Goal: Task Accomplishment & Management: Manage account settings

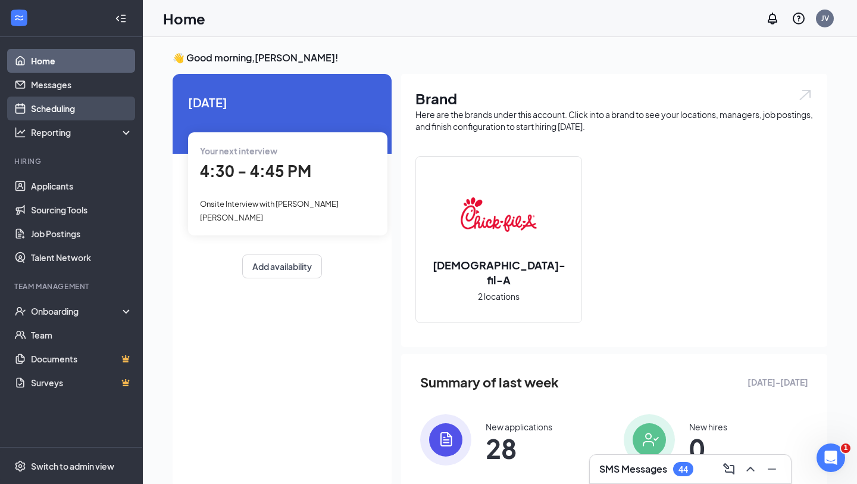
click at [66, 110] on link "Scheduling" at bounding box center [82, 108] width 102 height 24
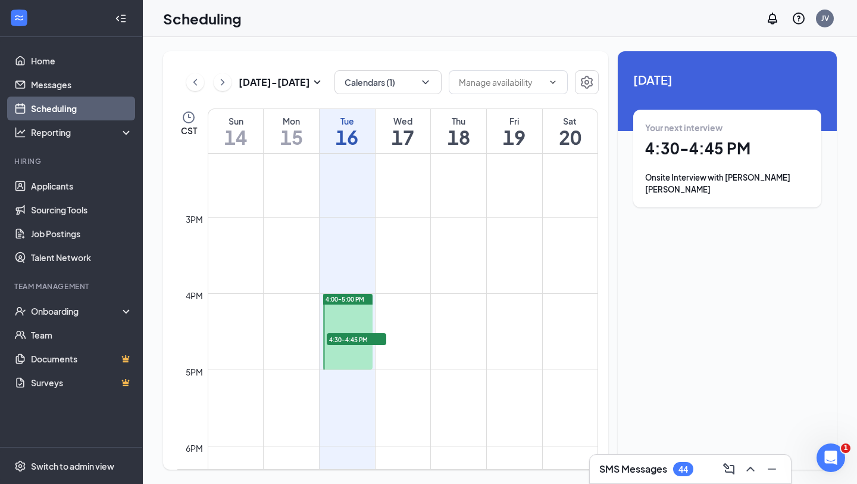
scroll to position [1102, 0]
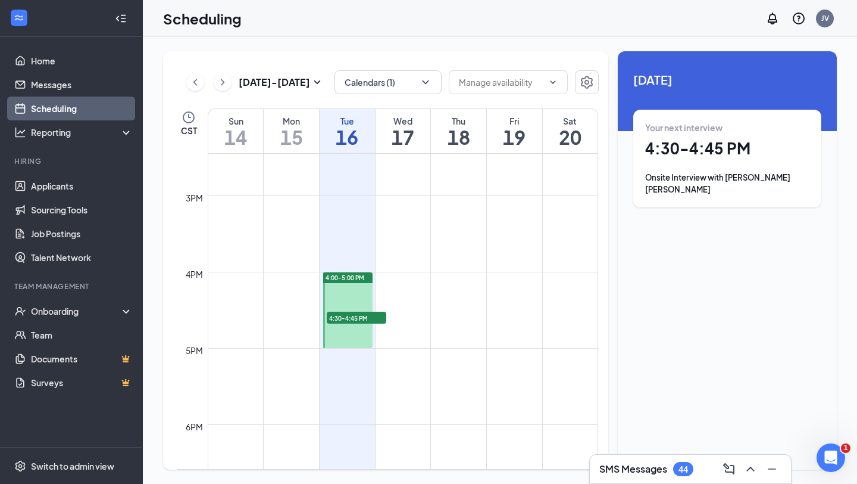
click at [355, 321] on span "4:30-4:45 PM" at bounding box center [357, 317] width 60 height 12
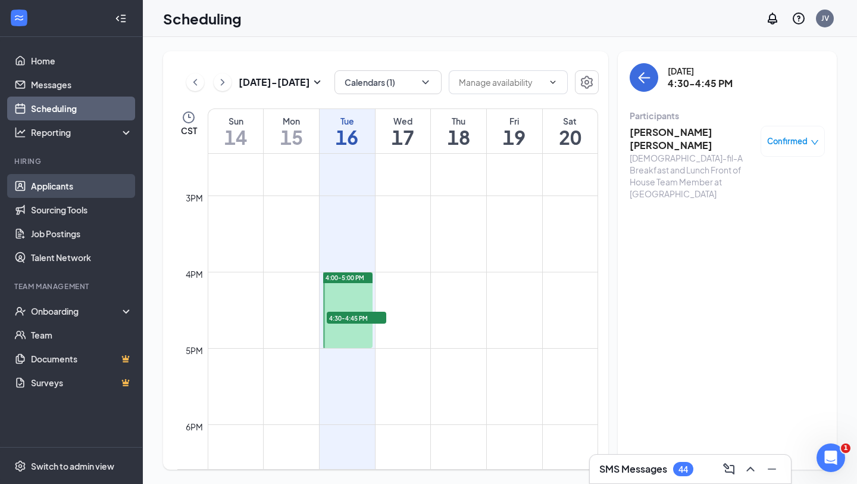
click at [58, 182] on link "Applicants" at bounding box center [82, 186] width 102 height 24
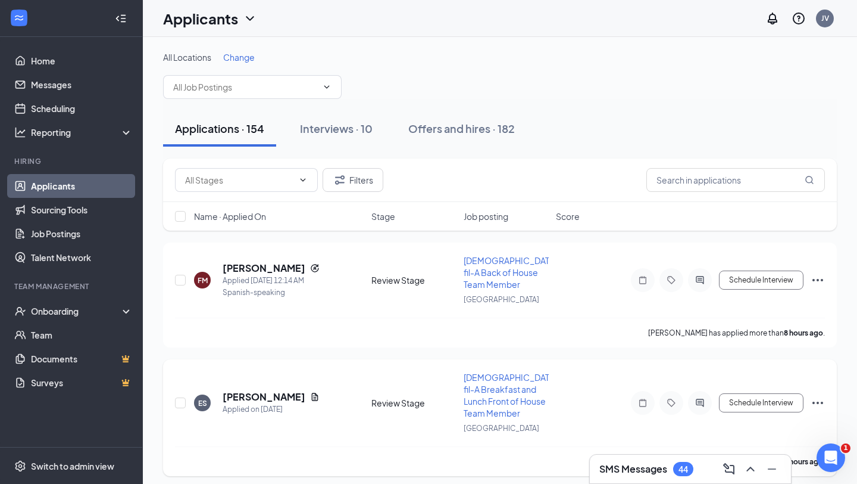
click at [505, 372] on span "[DEMOGRAPHIC_DATA]-fil-A Breakfast and Lunch Front of House Team Member" at bounding box center [512, 395] width 97 height 46
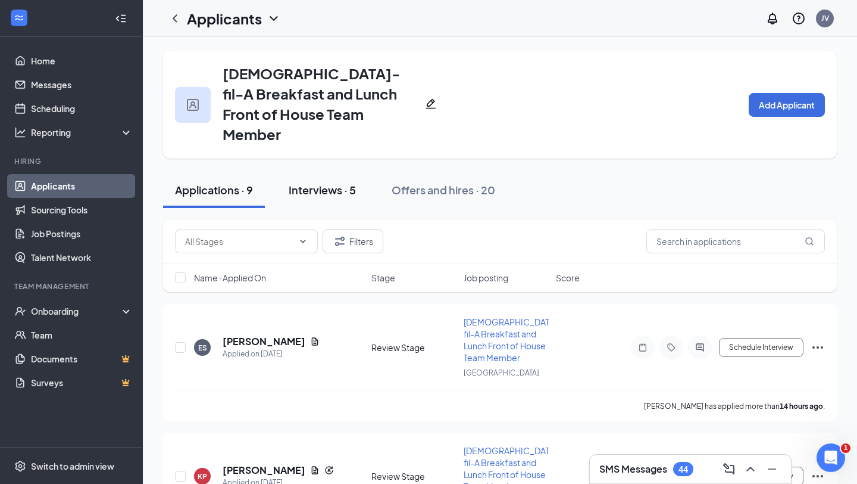
click at [302, 182] on div "Interviews · 5" at bounding box center [322, 189] width 67 height 15
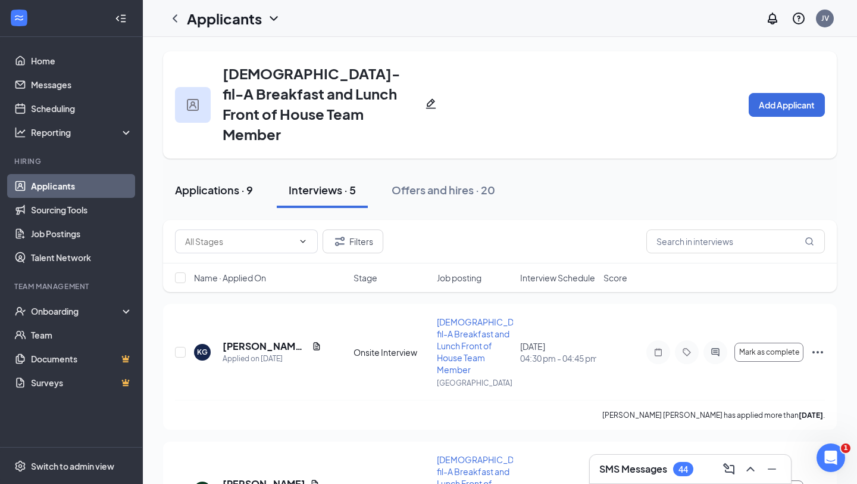
click at [186, 178] on button "Applications · 9" at bounding box center [214, 190] width 102 height 36
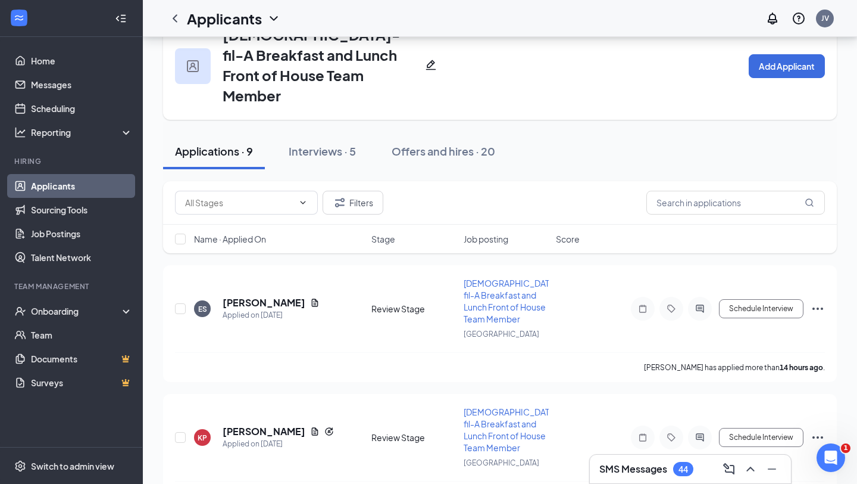
scroll to position [57, 0]
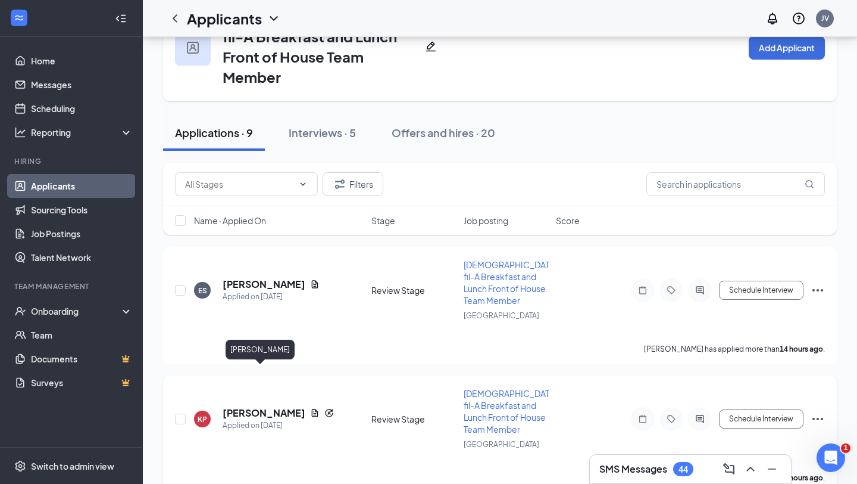
click at [266, 406] on h5 "[PERSON_NAME]" at bounding box center [264, 412] width 83 height 13
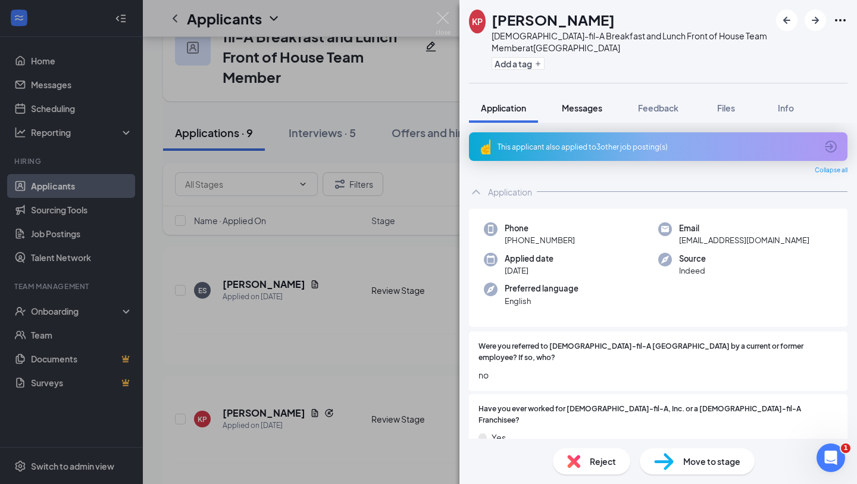
click at [584, 105] on span "Messages" at bounding box center [582, 107] width 40 height 11
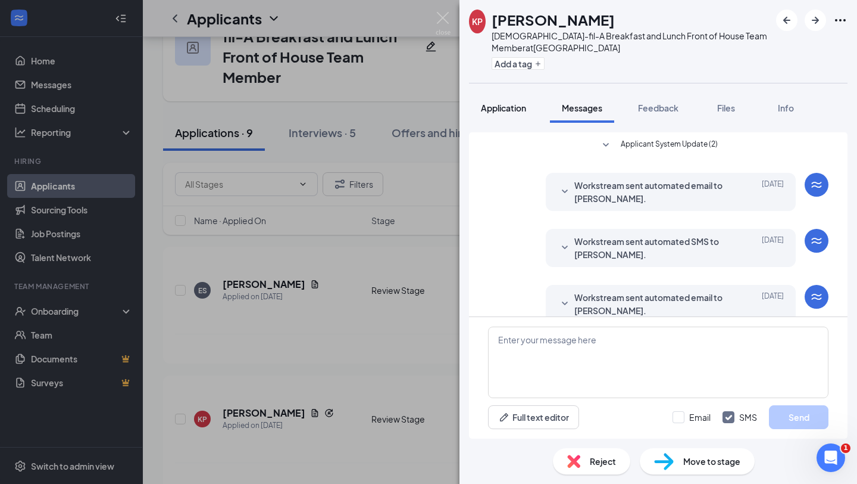
click at [522, 111] on span "Application" at bounding box center [503, 107] width 45 height 11
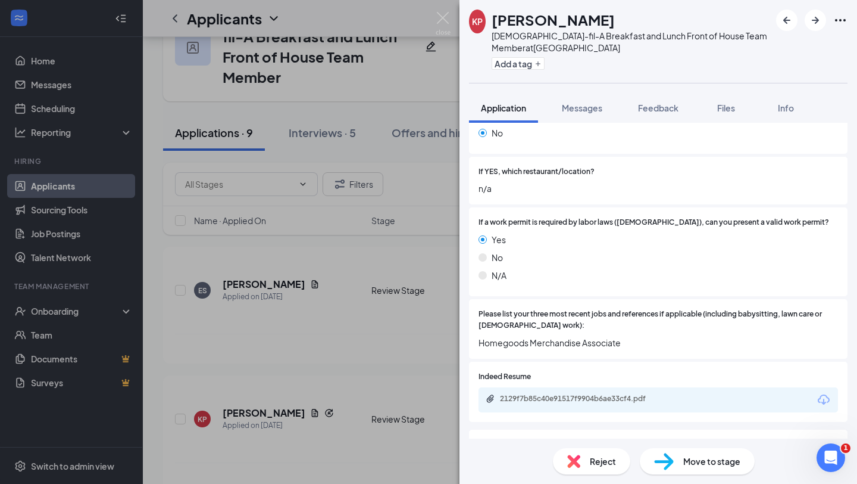
scroll to position [323, 0]
click at [582, 392] on div "2129f7b85c40e91517f9904b6ae33cf4.pdf" at bounding box center [583, 397] width 167 height 10
click at [691, 470] on div "Move to stage" at bounding box center [697, 461] width 115 height 26
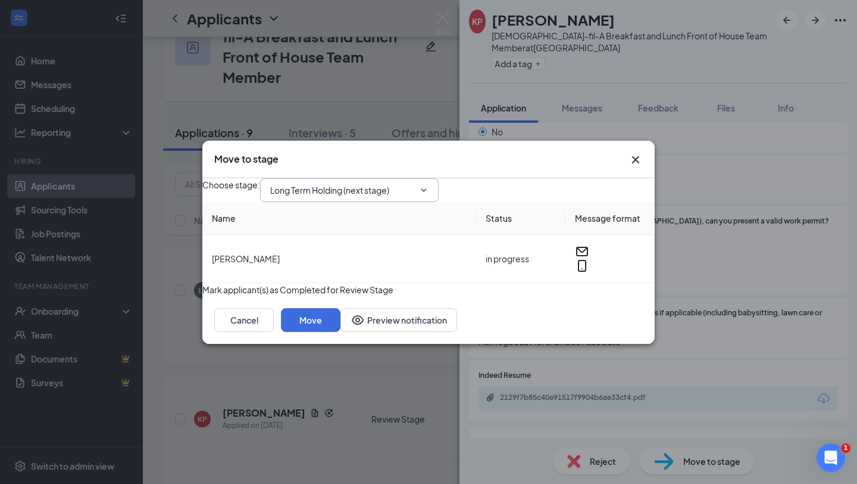
click at [414, 185] on input "Long Term Holding (next stage)" at bounding box center [342, 189] width 144 height 13
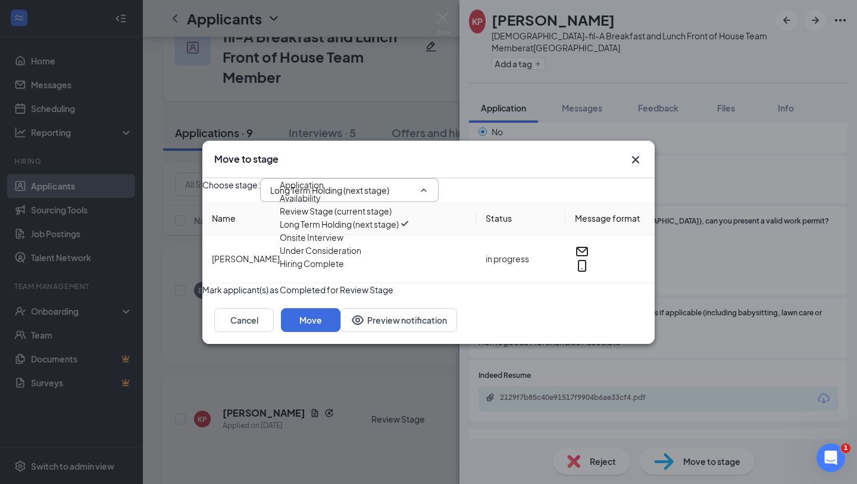
click at [344, 244] on div "Onsite Interview" at bounding box center [312, 236] width 64 height 13
type input "Onsite Interview"
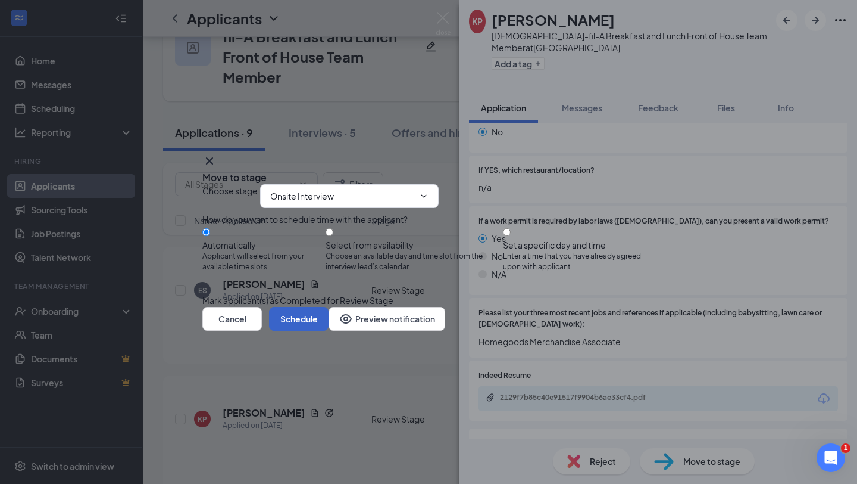
click at [329, 330] on button "Schedule" at bounding box center [299, 319] width 60 height 24
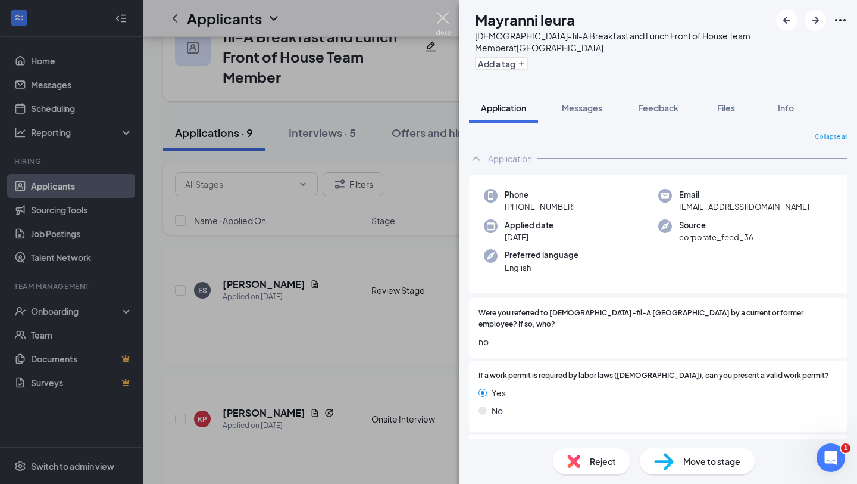
click at [439, 23] on img at bounding box center [443, 23] width 15 height 23
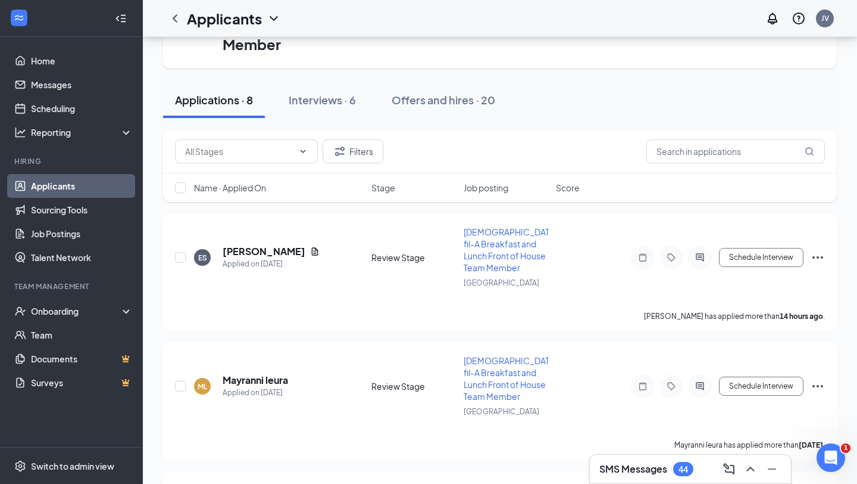
scroll to position [91, 0]
click at [255, 244] on h5 "[PERSON_NAME]" at bounding box center [264, 250] width 83 height 13
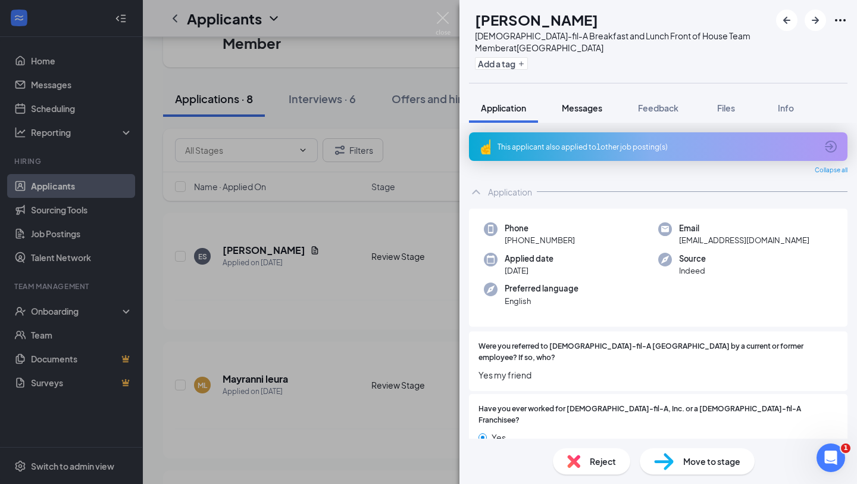
click at [572, 112] on span "Messages" at bounding box center [582, 107] width 40 height 11
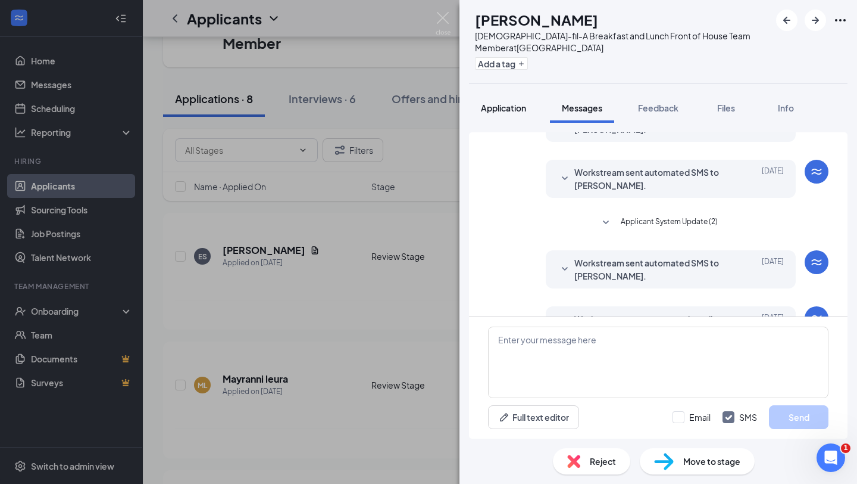
scroll to position [247, 0]
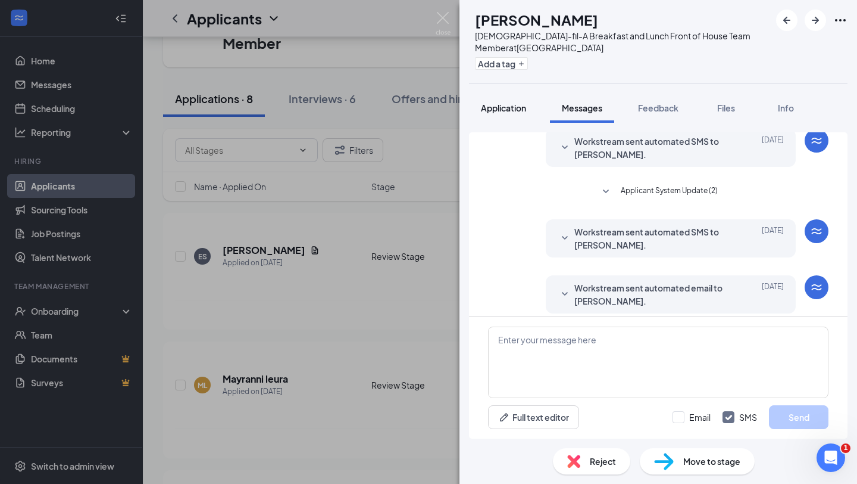
click at [522, 113] on div "Application" at bounding box center [503, 108] width 45 height 12
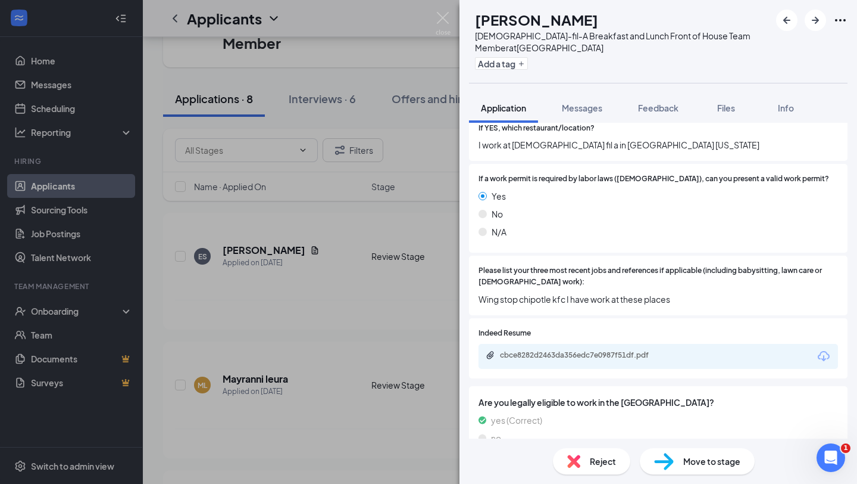
scroll to position [382, 0]
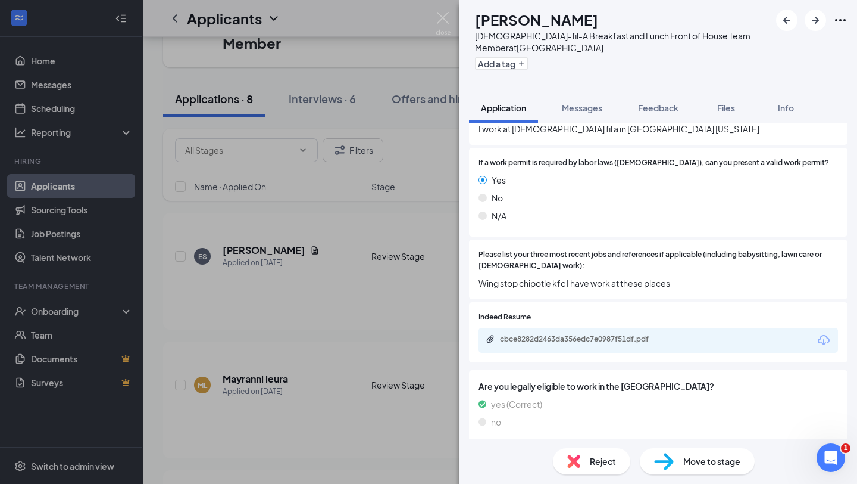
click at [625, 334] on div "cbce8282d2463da356edc7e0987f51df.pdf" at bounding box center [583, 339] width 167 height 10
click at [404, 286] on div "ES [PERSON_NAME] [DEMOGRAPHIC_DATA]-fil-A Breakfast and Lunch Front of House Te…" at bounding box center [428, 242] width 857 height 484
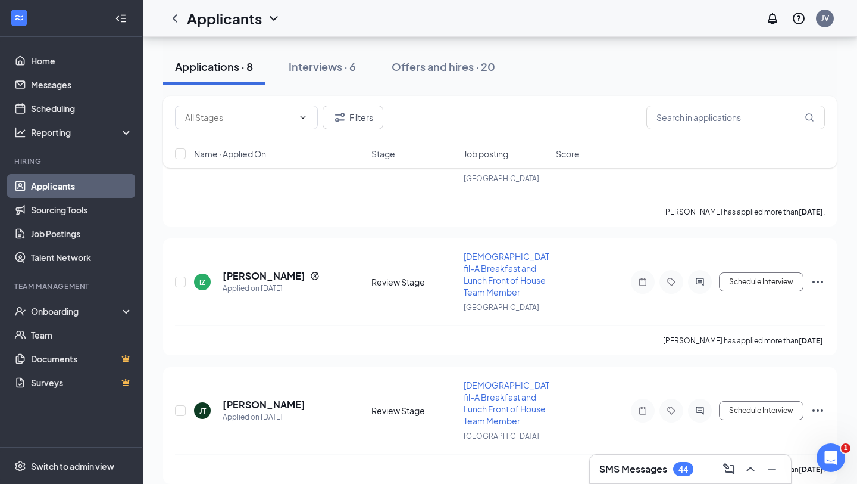
scroll to position [584, 0]
